Goal: Navigation & Orientation: Find specific page/section

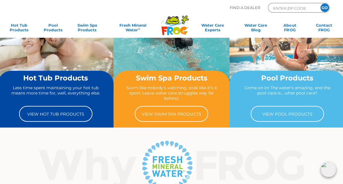
scroll to position [27, 0]
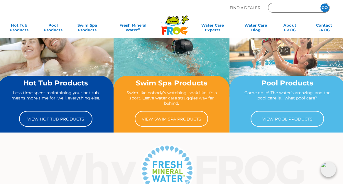
click at [279, 8] on input "Zip Code Form" at bounding box center [292, 8] width 40 height 7
type input "36301"
click at [324, 8] on input "GO" at bounding box center [324, 8] width 9 height 9
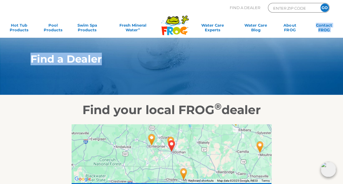
drag, startPoint x: 343, startPoint y: 25, endPoint x: 340, endPoint y: 48, distance: 22.4
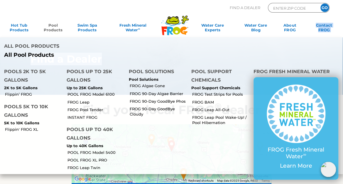
click at [51, 29] on link "Pool Products" at bounding box center [53, 29] width 26 height 12
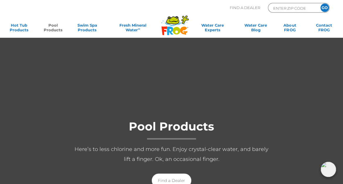
drag, startPoint x: 346, startPoint y: 17, endPoint x: 245, endPoint y: 169, distance: 182.4
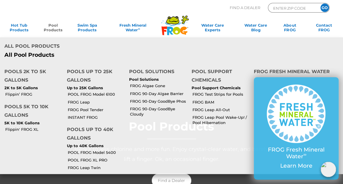
click at [43, 30] on link "Pool Products" at bounding box center [53, 29] width 26 height 12
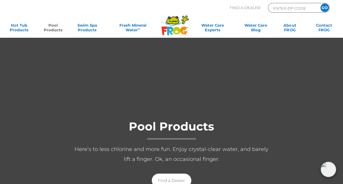
click at [55, 29] on link "Pool Products" at bounding box center [53, 29] width 26 height 12
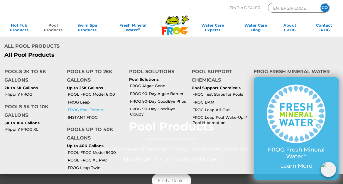
click at [84, 110] on link "FROG Pool Tender" at bounding box center [95, 109] width 57 height 5
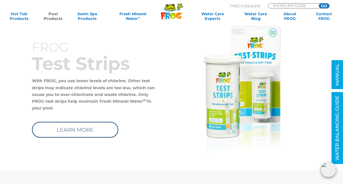
scroll to position [1400, 0]
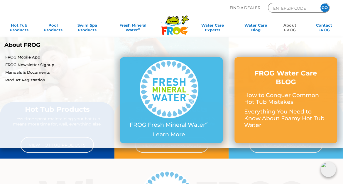
click at [287, 26] on link "About FROG" at bounding box center [290, 29] width 26 height 12
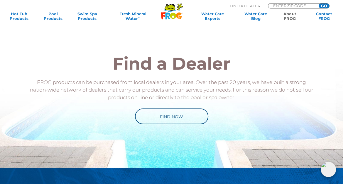
scroll to position [707, 0]
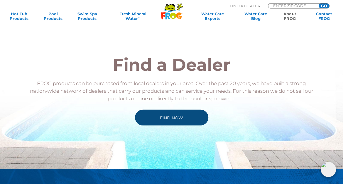
click at [160, 126] on link "Find Now" at bounding box center [171, 118] width 73 height 16
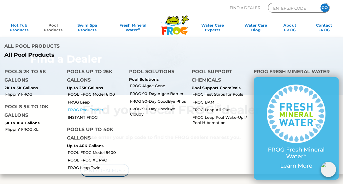
click at [82, 110] on link "FROG Pool Tender" at bounding box center [95, 109] width 57 height 5
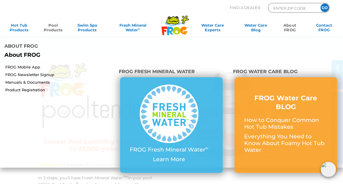
click at [288, 30] on link "About FROG" at bounding box center [290, 29] width 26 height 12
